Goal: Task Accomplishment & Management: Complete application form

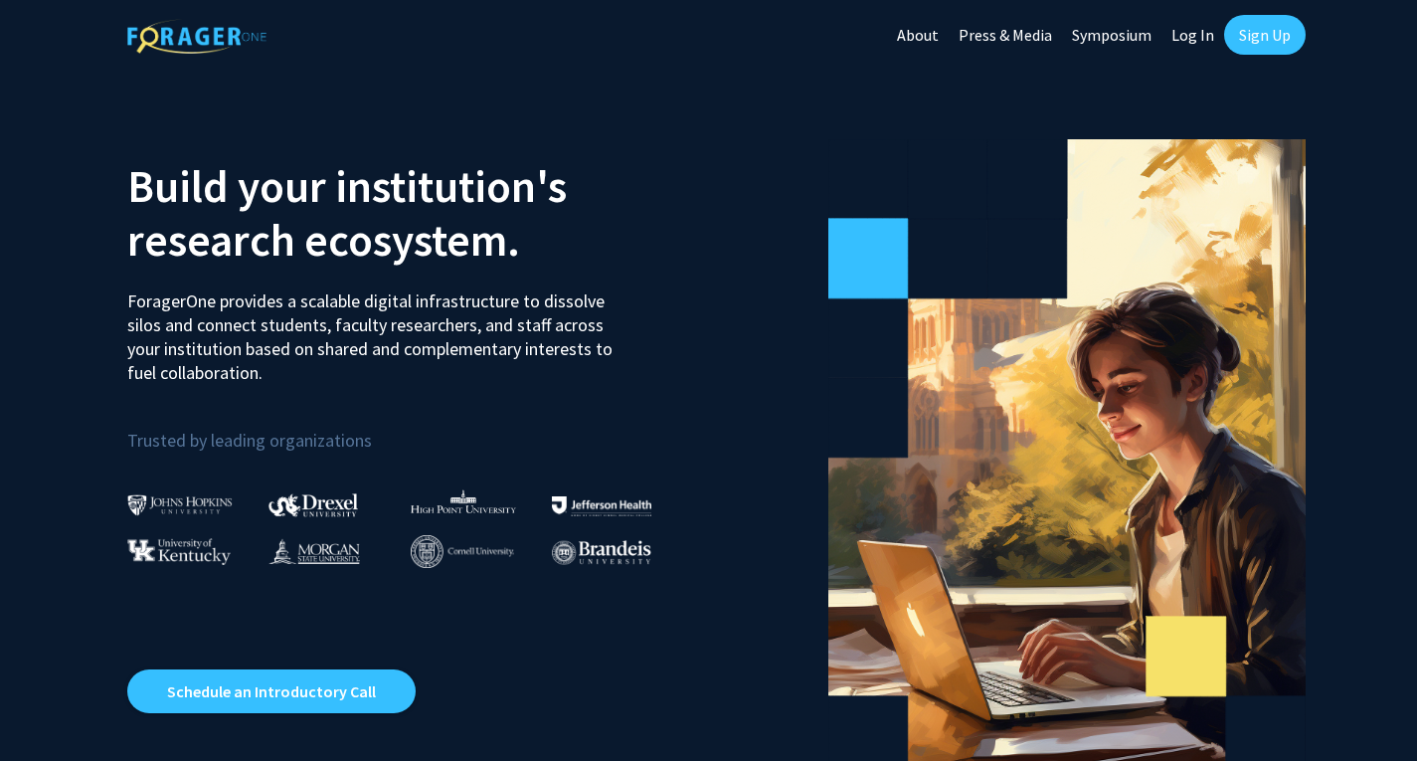
click at [1190, 31] on link "Log In" at bounding box center [1193, 35] width 63 height 70
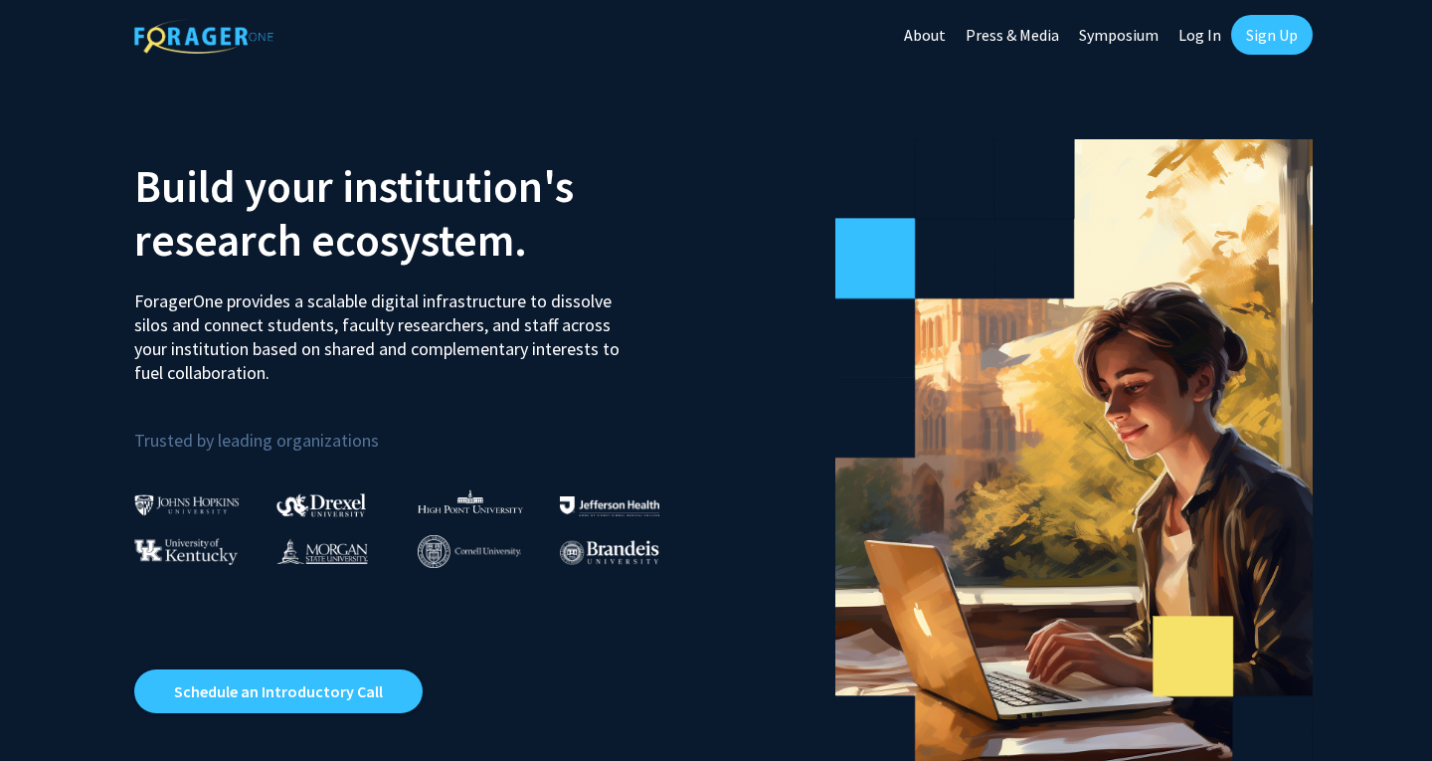
select select
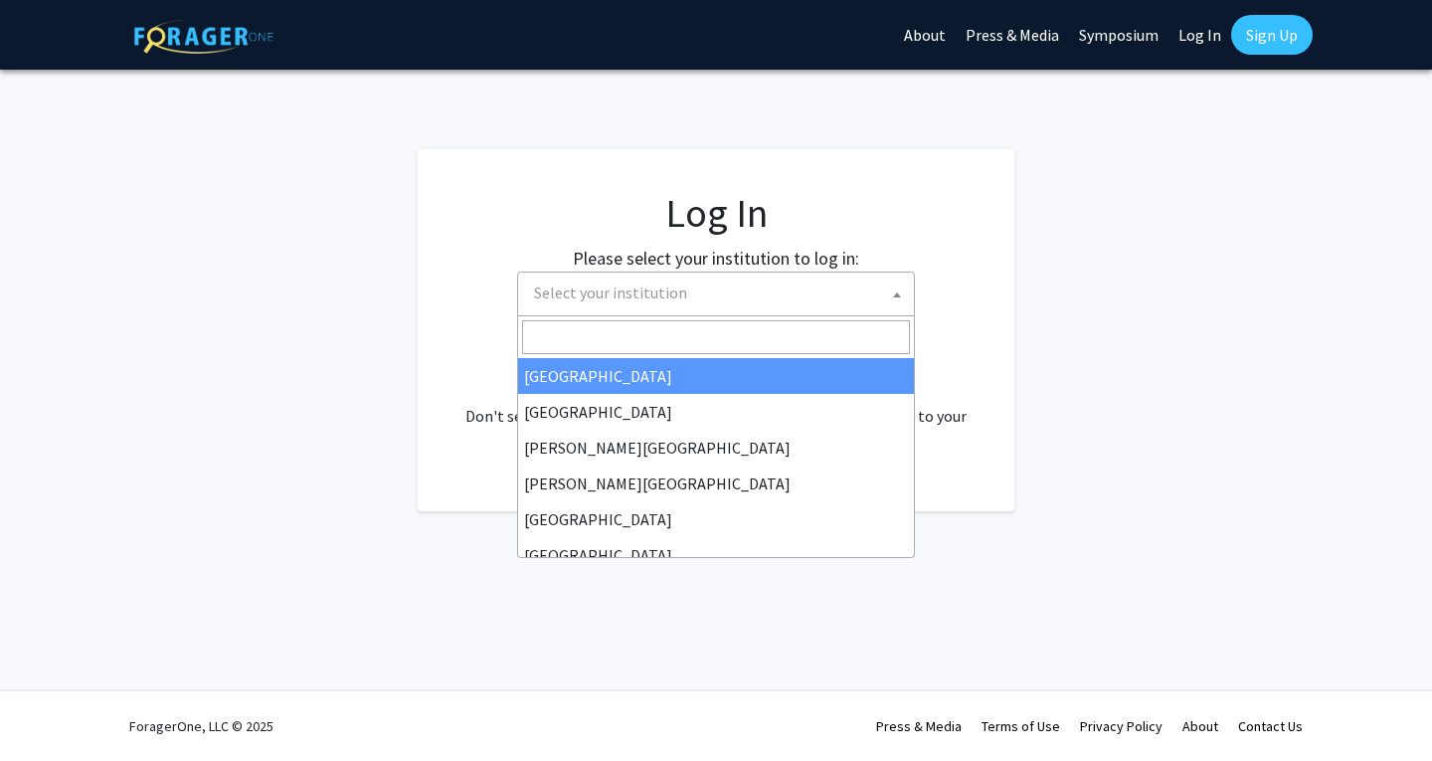
click at [673, 289] on span "Select your institution" at bounding box center [610, 292] width 153 height 20
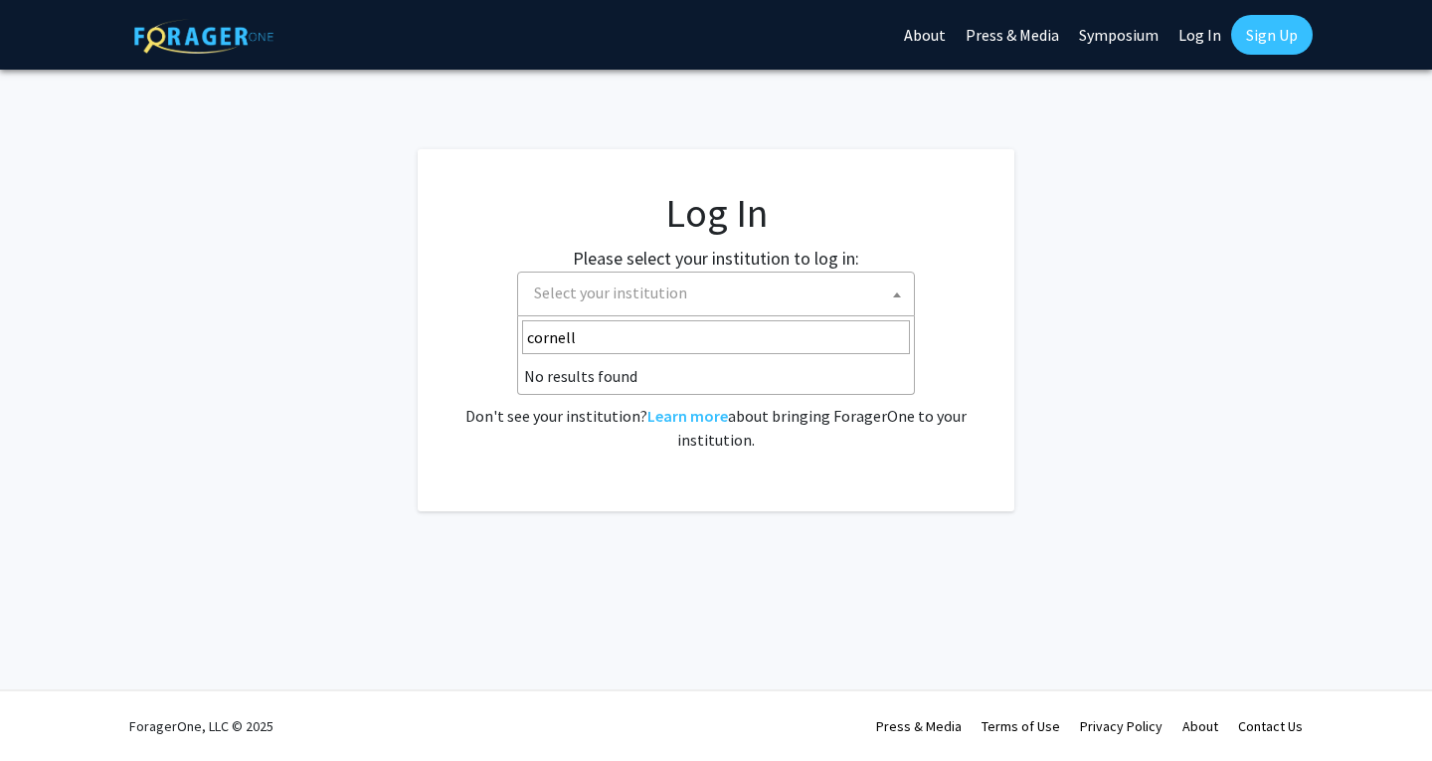
type input "cornelll"
click at [568, 342] on input "cornelll" at bounding box center [716, 337] width 388 height 34
click at [1128, 341] on fg-login "Log In Please select your institution to log in: [GEOGRAPHIC_DATA] [GEOGRAPHIC_…" at bounding box center [716, 330] width 1432 height 362
click at [1292, 37] on link "Sign Up" at bounding box center [1272, 35] width 82 height 40
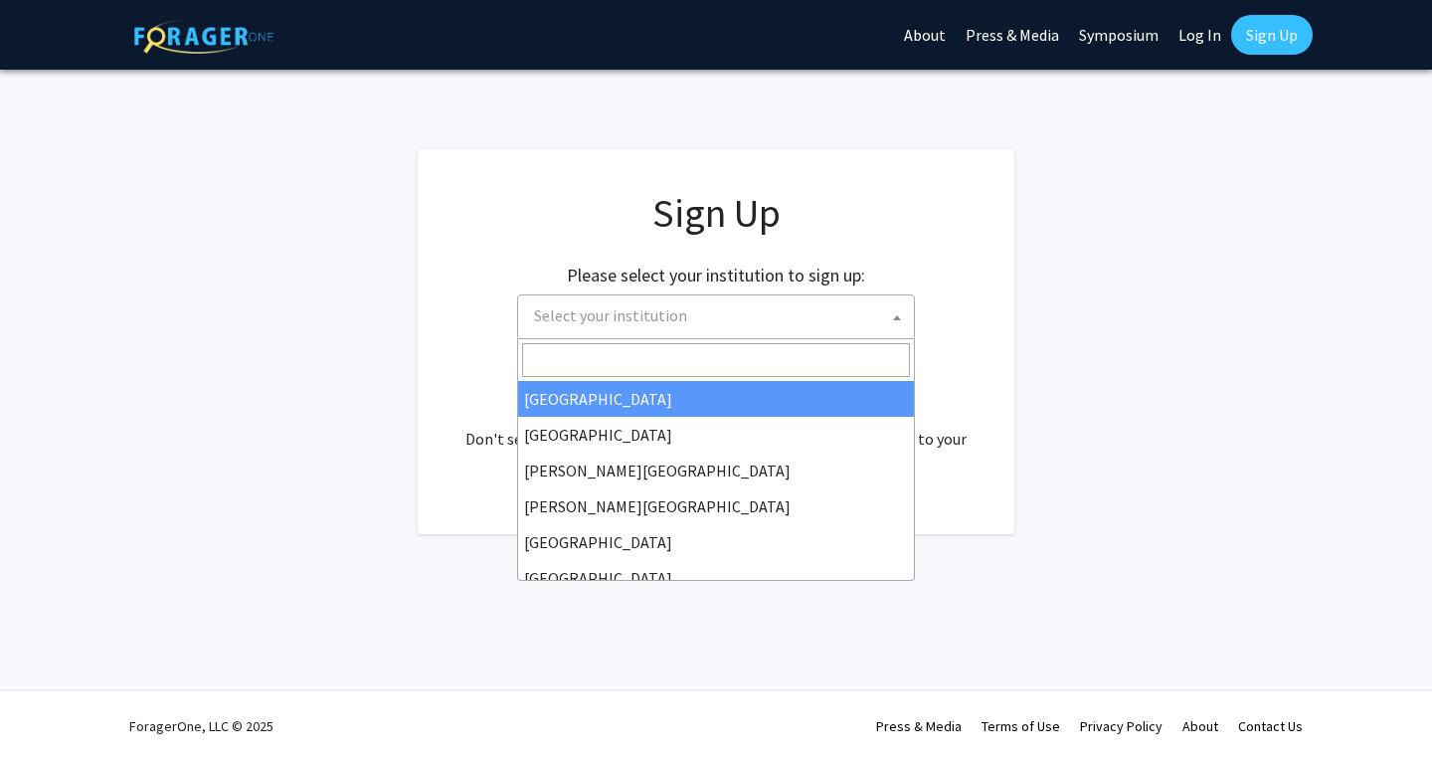
click at [717, 306] on span "Select your institution" at bounding box center [720, 315] width 388 height 41
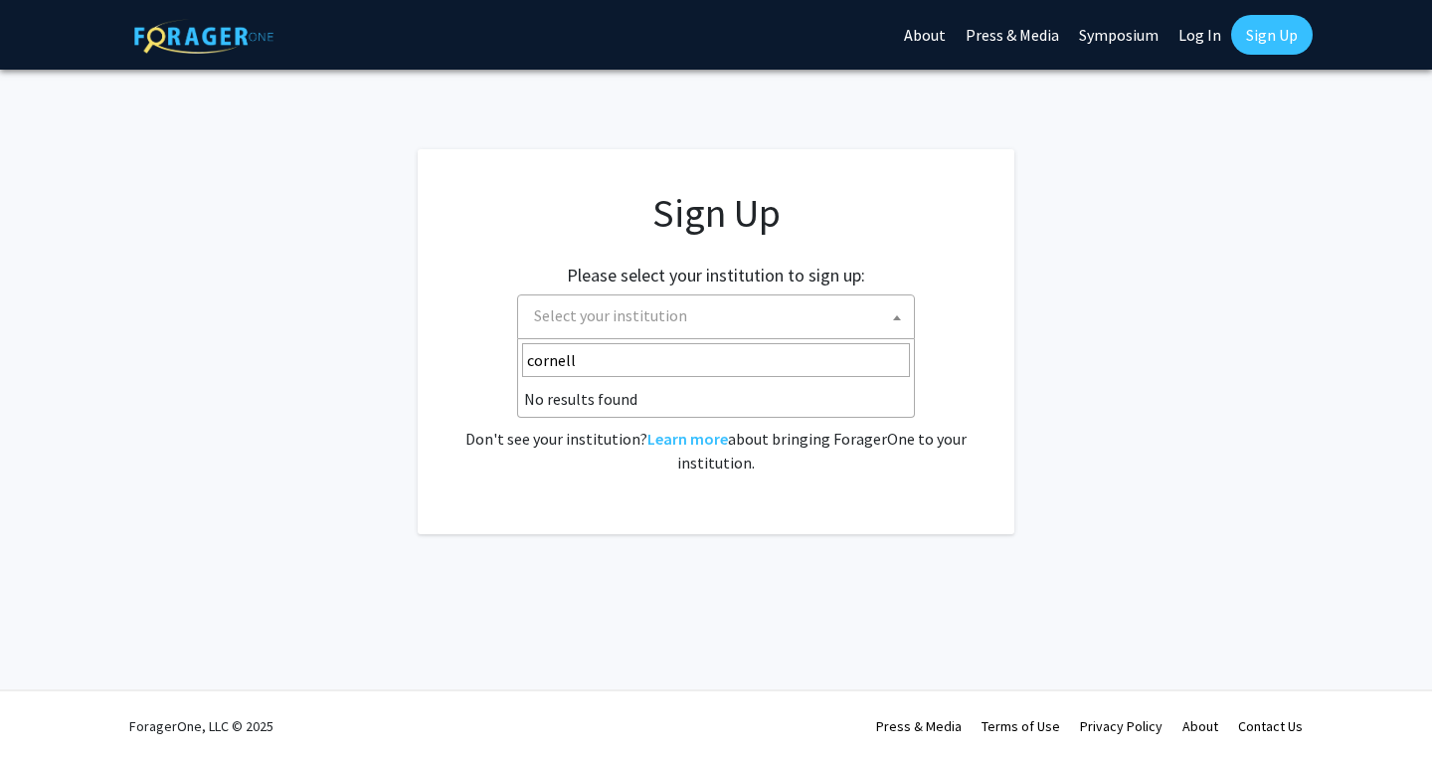
type input "cornell"
click at [953, 299] on div "Please select your institution to sign up: [GEOGRAPHIC_DATA] [GEOGRAPHIC_DATA] …" at bounding box center [716, 292] width 547 height 94
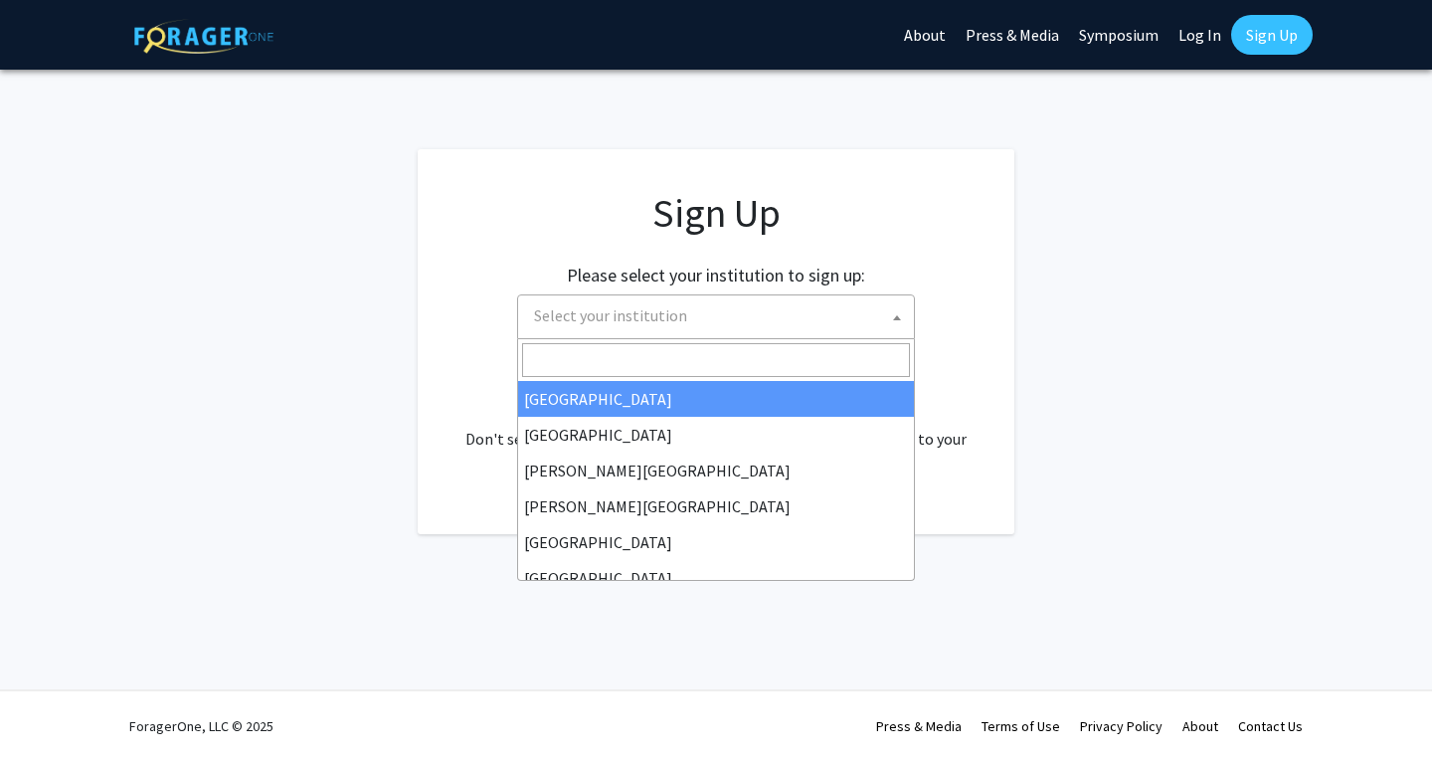
click at [874, 316] on span "Select your institution" at bounding box center [720, 315] width 388 height 41
